Goal: Use online tool/utility

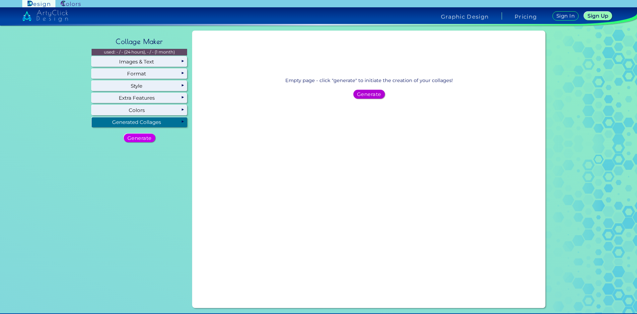
click at [372, 94] on h5 "Generate" at bounding box center [369, 94] width 22 height 5
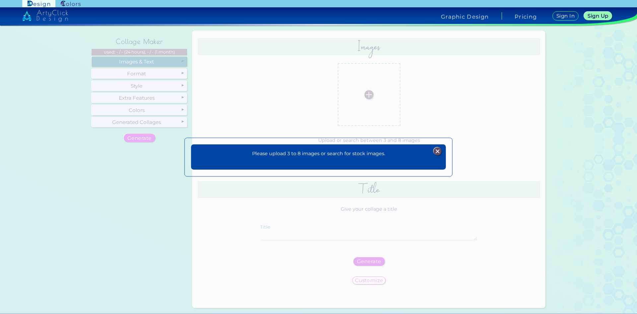
click at [323, 156] on p "Please upload 3 to 8 images or search for stock images." at bounding box center [318, 154] width 133 height 8
click at [320, 152] on p "Please upload 3 to 8 images or search for stock images." at bounding box center [318, 154] width 133 height 8
click at [438, 149] on img at bounding box center [438, 151] width 8 height 8
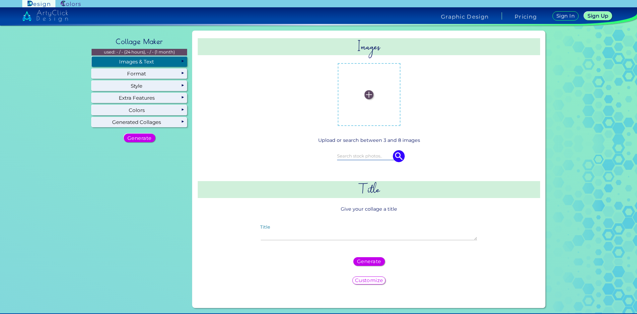
click at [137, 60] on div "Images & Text" at bounding box center [140, 61] width 96 height 10
click at [376, 102] on label at bounding box center [369, 94] width 56 height 56
click at [0, 0] on input "file" at bounding box center [0, 0] width 0 height 0
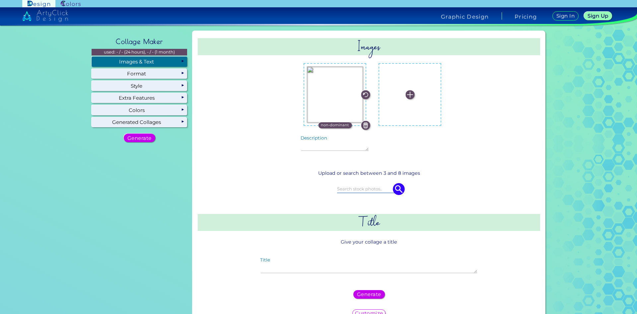
click at [383, 105] on label at bounding box center [410, 94] width 56 height 56
click at [0, 0] on input "file" at bounding box center [0, 0] width 0 height 0
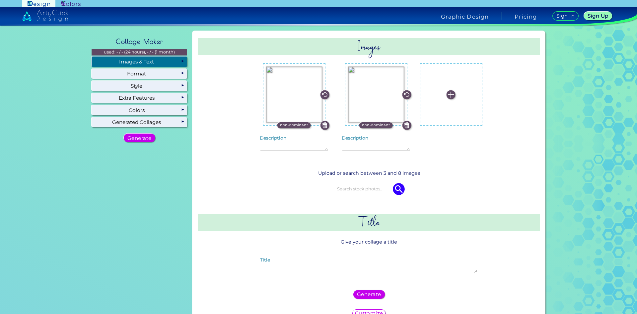
click at [447, 95] on img at bounding box center [451, 94] width 9 height 9
click at [0, 0] on input "file" at bounding box center [0, 0] width 0 height 0
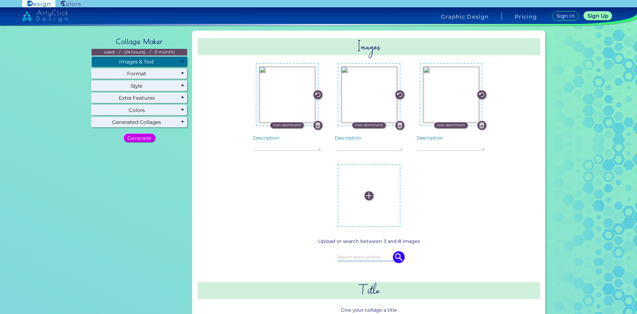
click at [374, 191] on img at bounding box center [369, 195] width 9 height 9
click at [0, 0] on input "file" at bounding box center [0, 0] width 0 height 0
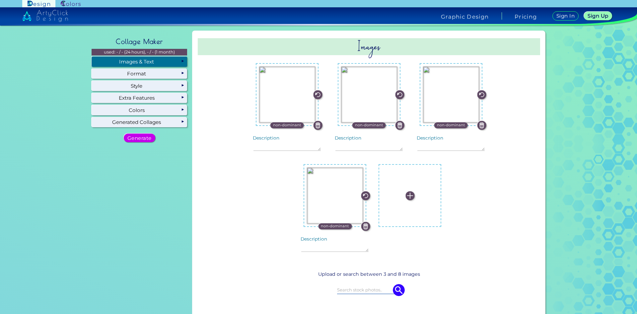
click at [409, 195] on img at bounding box center [410, 195] width 9 height 9
click at [0, 0] on input "file" at bounding box center [0, 0] width 0 height 0
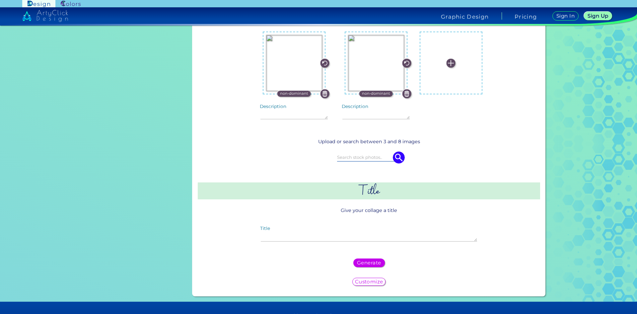
scroll to position [133, 0]
click at [399, 158] on img at bounding box center [399, 157] width 12 height 12
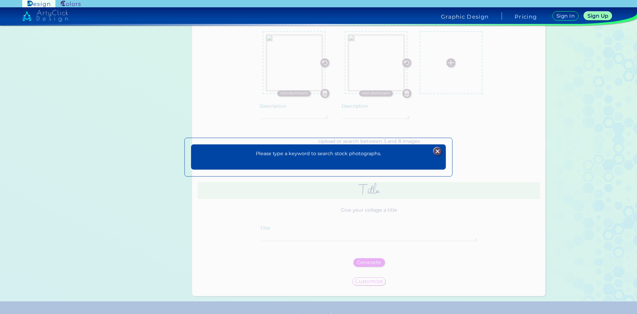
click at [440, 152] on img at bounding box center [438, 151] width 8 height 8
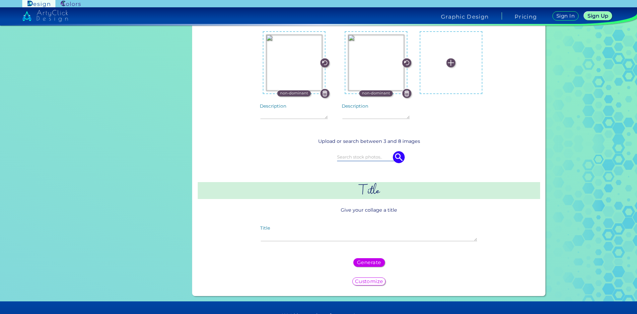
click at [378, 153] on input at bounding box center [369, 156] width 64 height 7
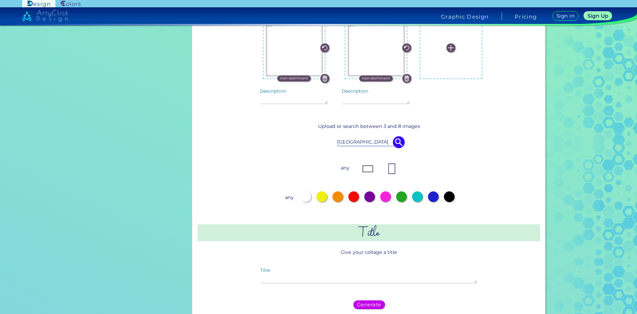
scroll to position [166, 0]
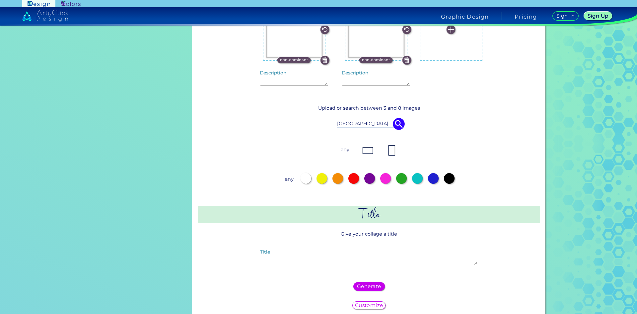
type input "[GEOGRAPHIC_DATA]"
click at [287, 179] on p "any" at bounding box center [289, 179] width 12 height 12
click at [344, 147] on p "any" at bounding box center [345, 150] width 12 height 12
click at [336, 263] on textarea "Title" at bounding box center [369, 258] width 216 height 14
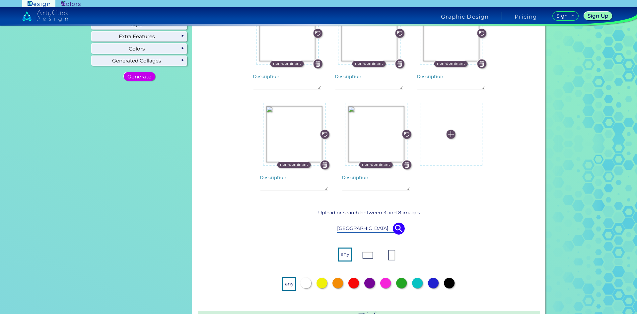
scroll to position [0, 0]
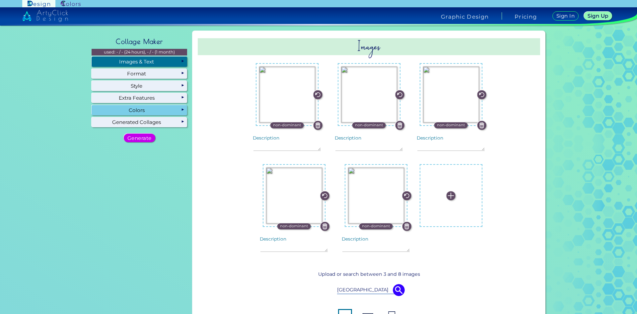
type textarea "my aesthetic"
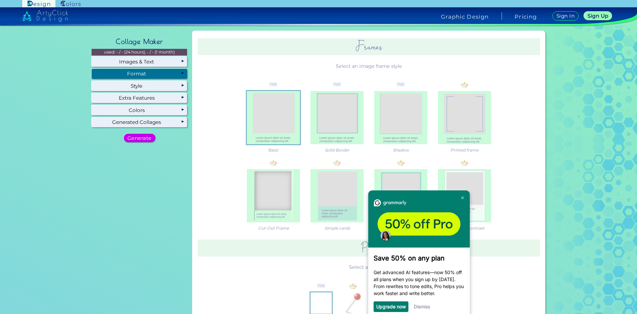
click at [143, 75] on div "Format" at bounding box center [140, 74] width 96 height 10
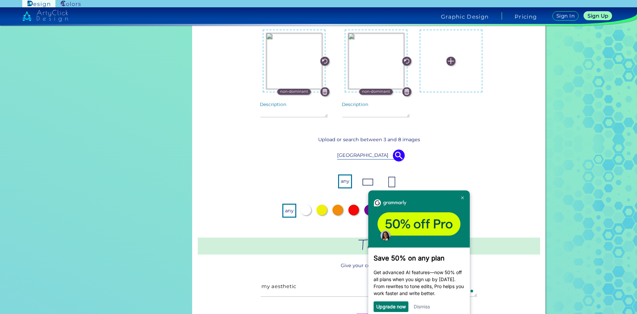
scroll to position [166, 0]
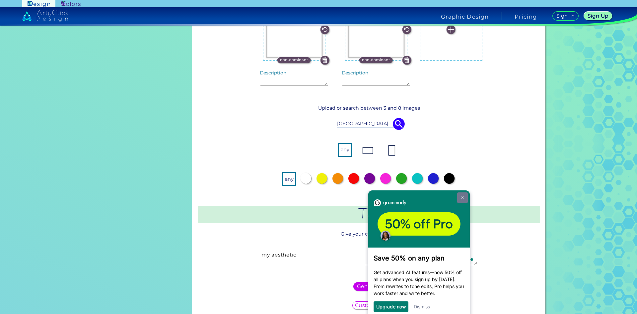
click at [463, 196] on img at bounding box center [462, 197] width 3 height 3
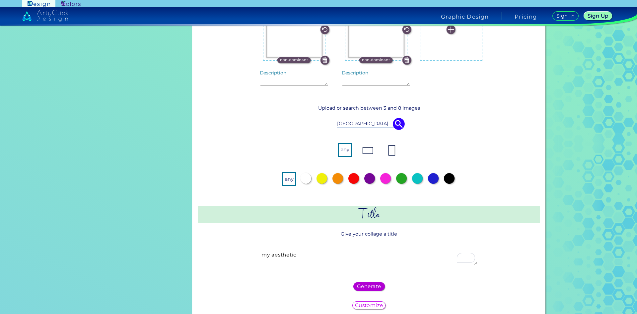
click at [366, 286] on h5 "Generate" at bounding box center [369, 285] width 24 height 5
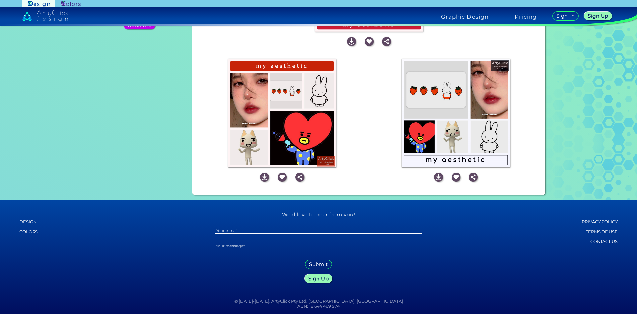
scroll to position [0, 0]
